Goal: Task Accomplishment & Management: Manage account settings

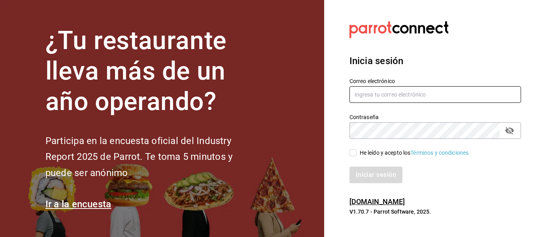
click at [384, 100] on input "text" at bounding box center [436, 94] width 172 height 17
type input "[EMAIL_ADDRESS][DOMAIN_NAME]"
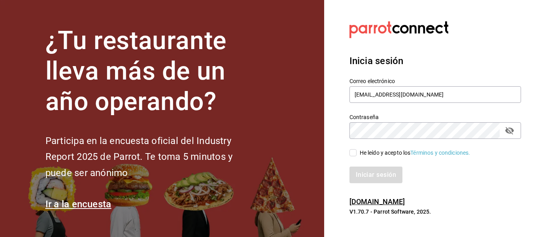
click at [352, 158] on div "Iniciar sesión" at bounding box center [430, 170] width 181 height 26
click at [353, 153] on input "He leído y acepto los Términos y condiciones." at bounding box center [353, 152] width 7 height 7
checkbox input "true"
click at [363, 174] on button "Iniciar sesión" at bounding box center [377, 174] width 54 height 17
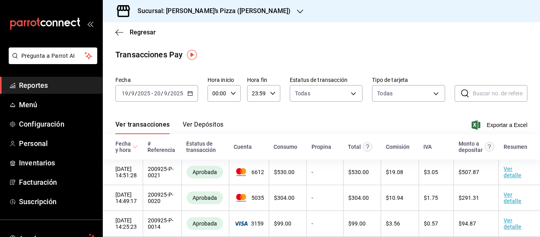
click at [213, 6] on div "Sucursal: [PERSON_NAME]’s Pizza ([PERSON_NAME])" at bounding box center [207, 11] width 197 height 22
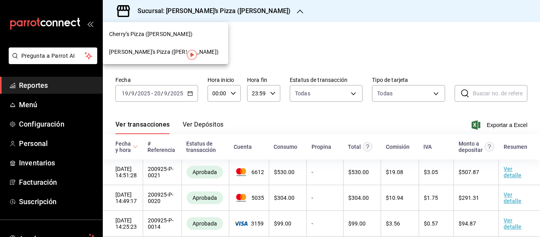
drag, startPoint x: 158, startPoint y: 35, endPoint x: 160, endPoint y: 53, distance: 18.3
click at [160, 53] on nav "Cherry’s Pizza (Pozos) Cherry's Pizza (Ricardo Anaya)" at bounding box center [165, 43] width 125 height 42
click at [160, 53] on span "Cherry's Pizza (Ricardo Anaya)" at bounding box center [164, 52] width 110 height 8
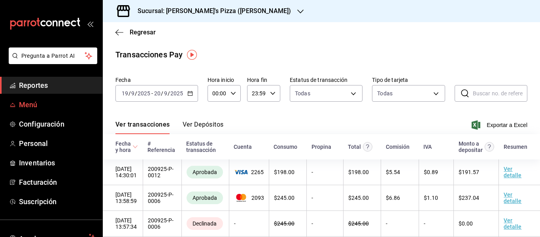
click at [39, 101] on span "Menú" at bounding box center [57, 104] width 77 height 11
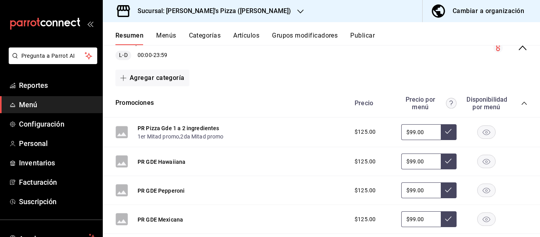
scroll to position [95, 0]
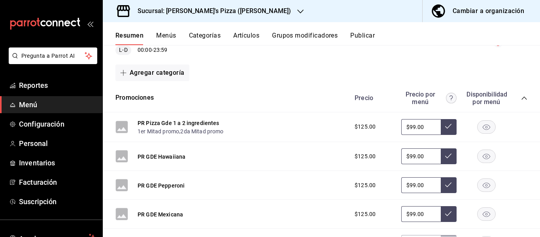
drag, startPoint x: 422, startPoint y: 126, endPoint x: 361, endPoint y: 126, distance: 60.9
click at [361, 126] on div "$125.00 $99.00" at bounding box center [437, 127] width 181 height 16
click at [443, 119] on button at bounding box center [449, 127] width 16 height 16
drag, startPoint x: 427, startPoint y: 157, endPoint x: 378, endPoint y: 152, distance: 49.3
click at [378, 152] on div "$125.00 $99.00" at bounding box center [437, 156] width 181 height 16
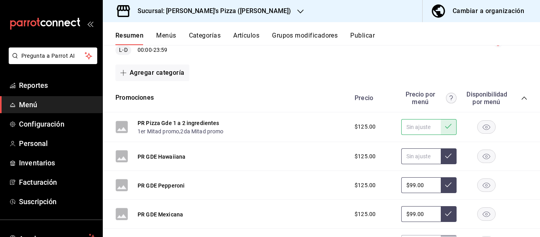
click at [445, 150] on button at bounding box center [449, 156] width 16 height 16
drag, startPoint x: 421, startPoint y: 185, endPoint x: 331, endPoint y: 184, distance: 90.2
click at [331, 184] on div "PR GDE Pepperoni $125.00 $99.00" at bounding box center [321, 185] width 437 height 29
click at [449, 186] on button at bounding box center [449, 185] width 16 height 16
drag, startPoint x: 425, startPoint y: 211, endPoint x: 325, endPoint y: 222, distance: 100.3
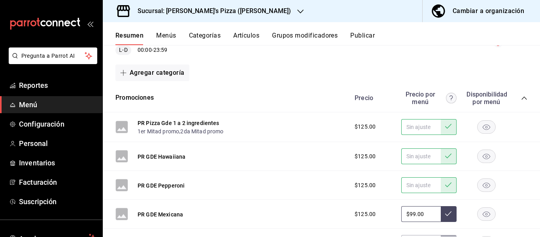
click at [325, 222] on div "PR GDE Mexicana $125.00 $99.00" at bounding box center [321, 214] width 437 height 29
click at [445, 212] on icon at bounding box center [448, 213] width 6 height 6
click at [31, 83] on span "Reportes" at bounding box center [57, 85] width 77 height 11
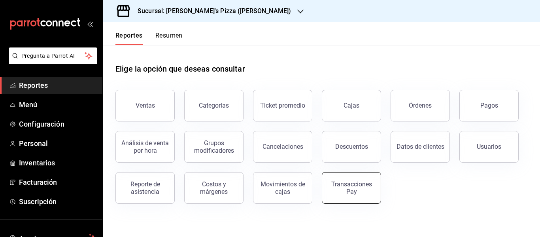
click at [349, 187] on div "Transacciones Pay" at bounding box center [351, 187] width 49 height 15
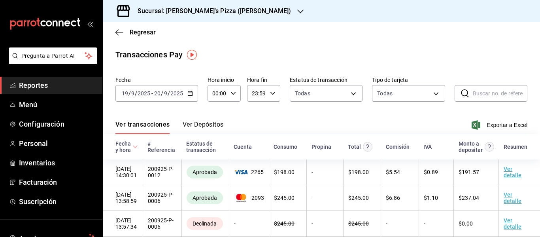
click at [216, 127] on button "Ver Depósitos" at bounding box center [203, 127] width 41 height 13
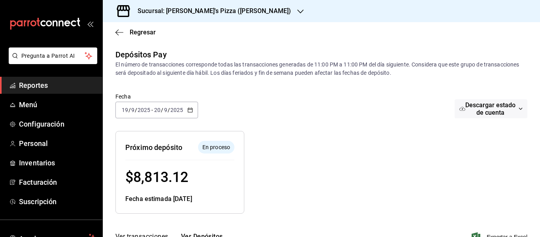
click at [202, 9] on h3 "Sucursal: Cherry's Pizza (Ricardo Anaya)" at bounding box center [211, 10] width 160 height 9
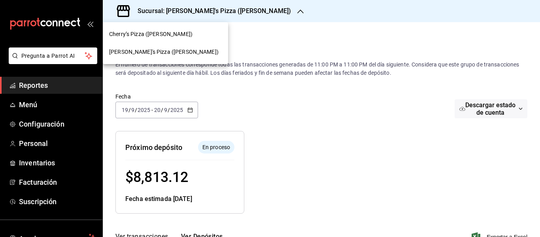
click at [170, 33] on div "Cherry’s Pizza (Pozos)" at bounding box center [165, 34] width 113 height 8
